Goal: Information Seeking & Learning: Find specific fact

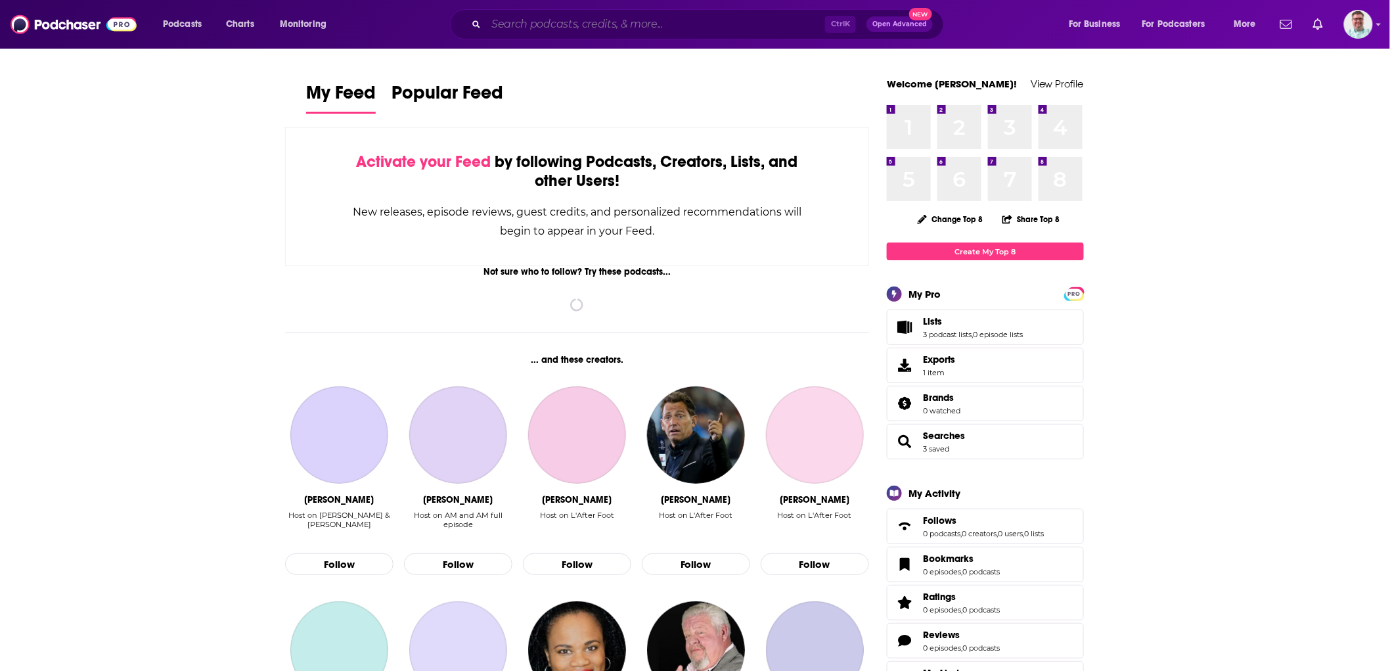
click at [546, 30] on input "Search podcasts, credits, & more..." at bounding box center [655, 24] width 339 height 21
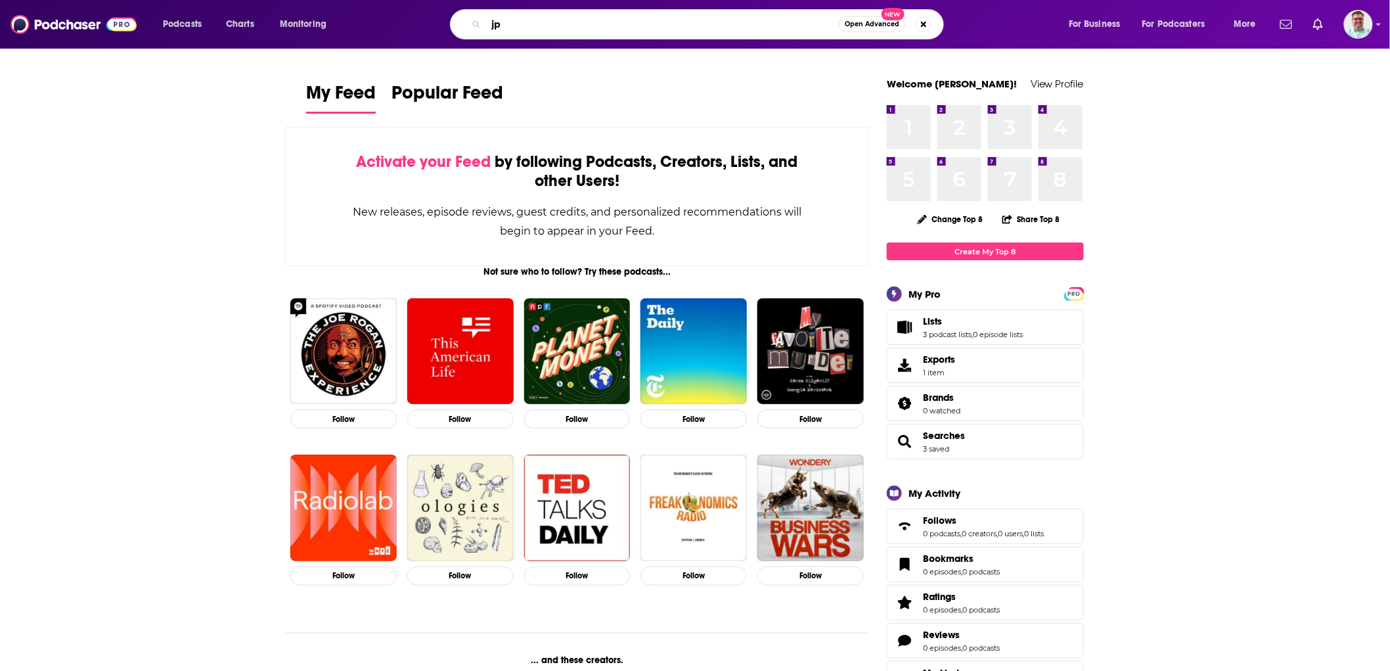
type input "j"
type input "[PERSON_NAME]"
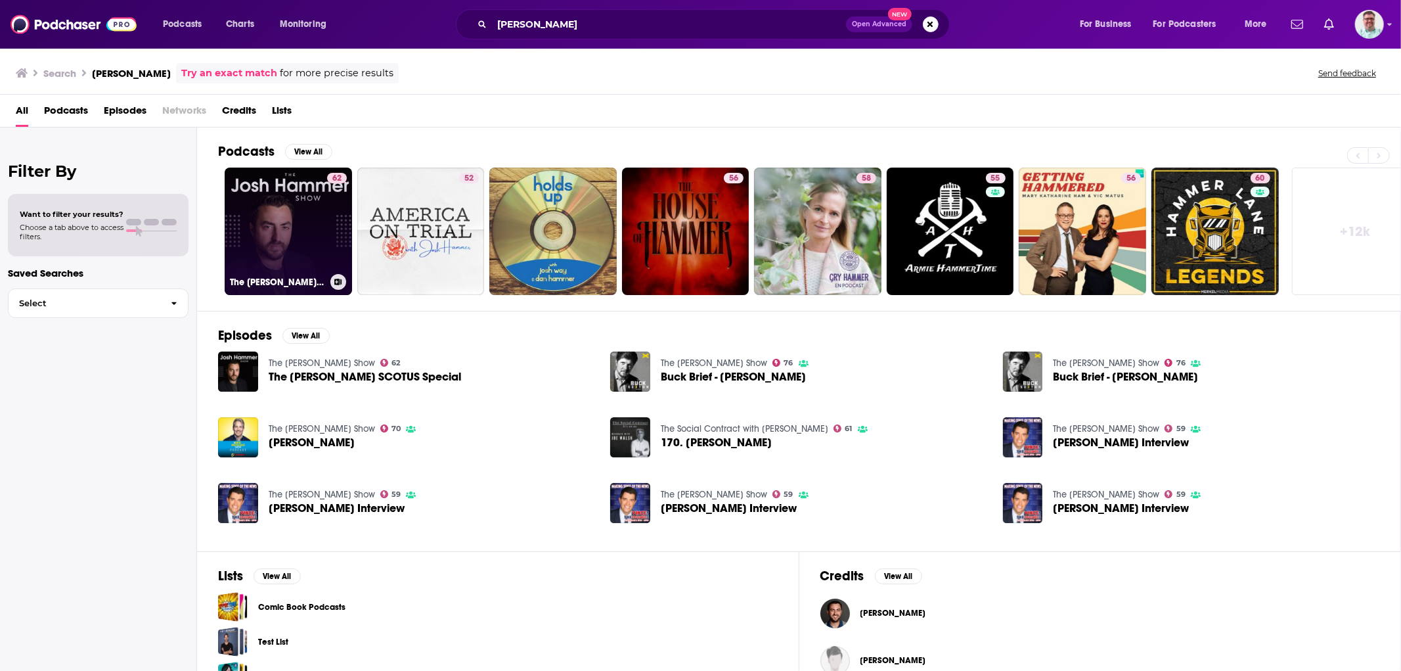
click at [300, 199] on link "62 The [PERSON_NAME] Show" at bounding box center [288, 231] width 127 height 127
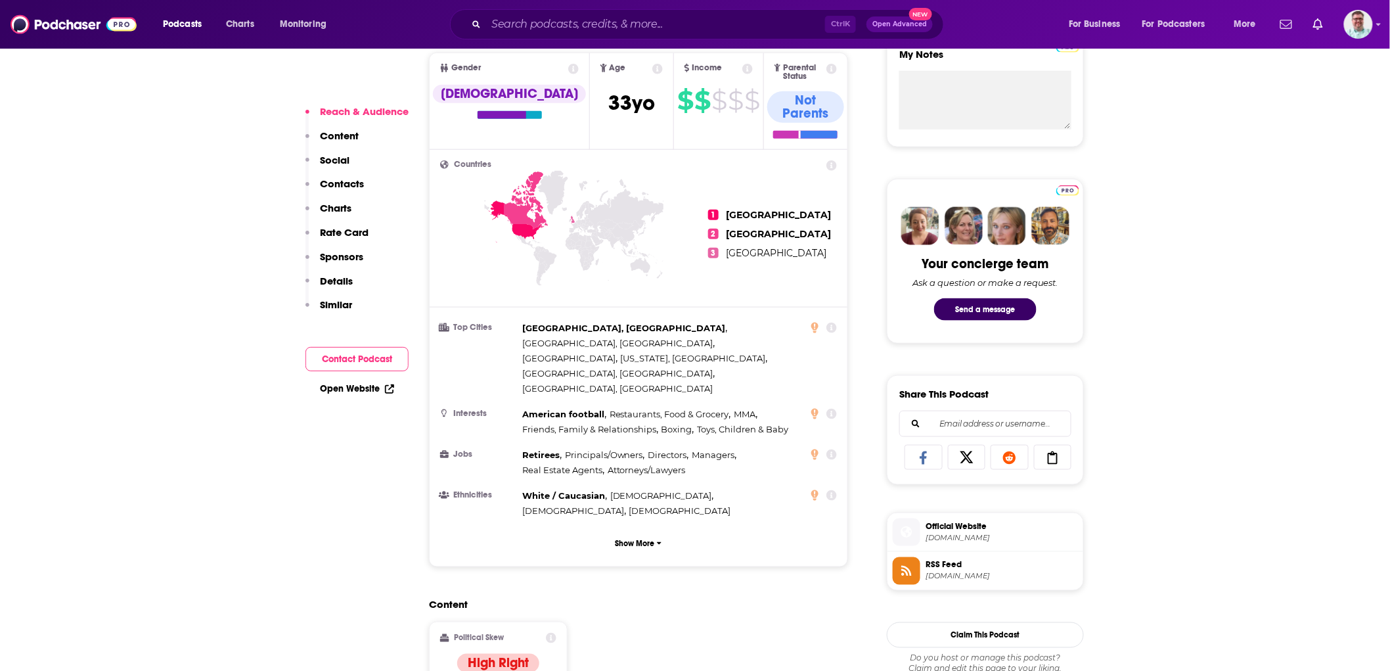
scroll to position [803, 0]
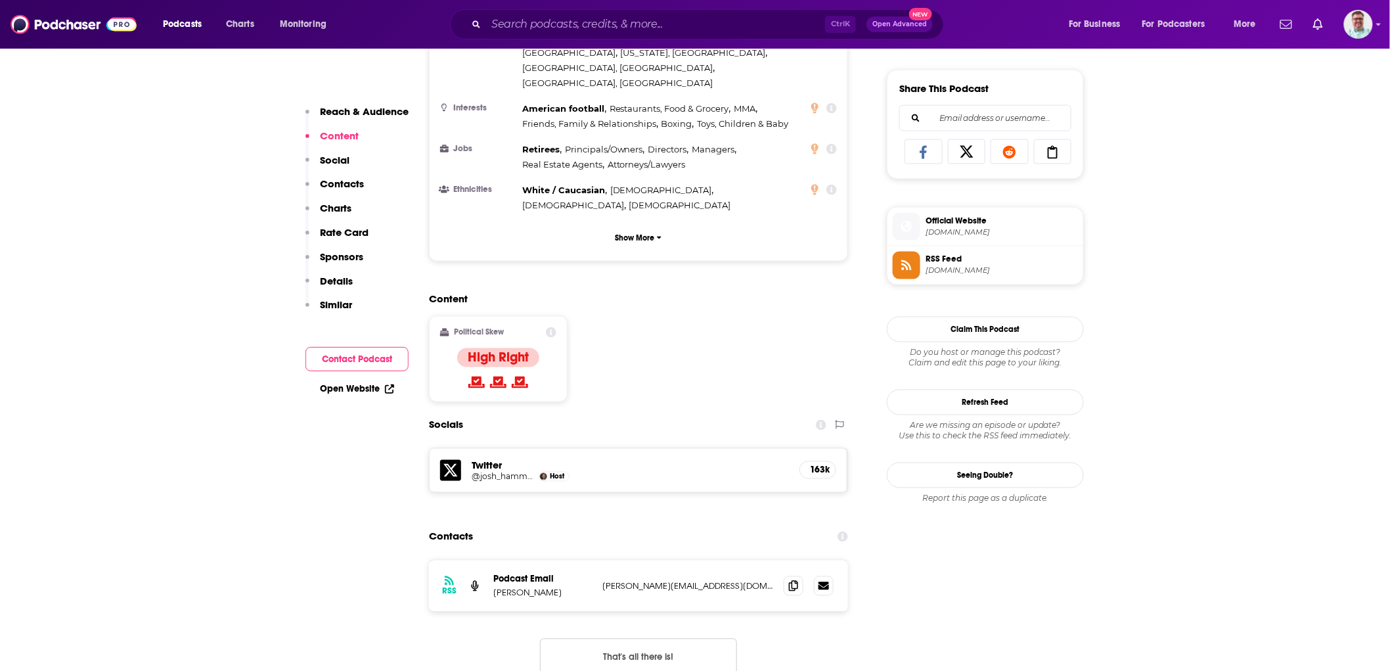
click at [945, 259] on span "RSS Feed" at bounding box center [1002, 260] width 152 height 12
